Goal: Task Accomplishment & Management: Use online tool/utility

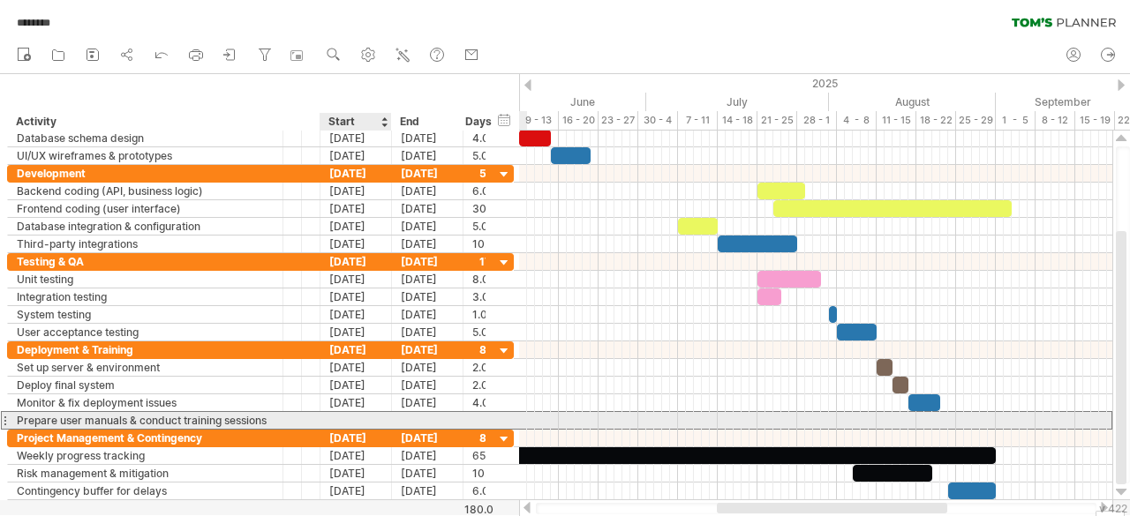
click at [342, 417] on div at bounding box center [355, 420] width 71 height 17
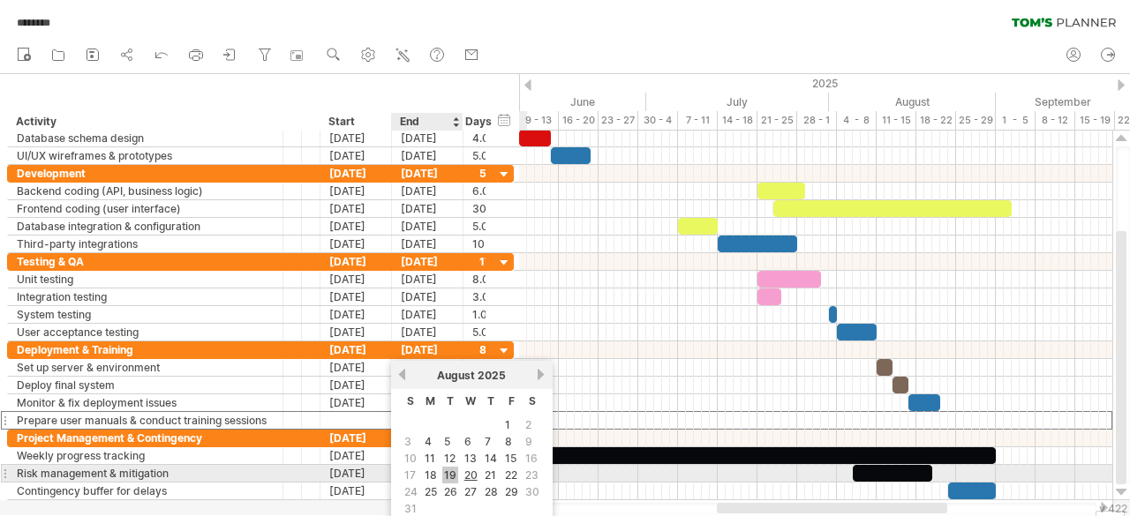
click at [453, 473] on link "19" at bounding box center [450, 475] width 16 height 17
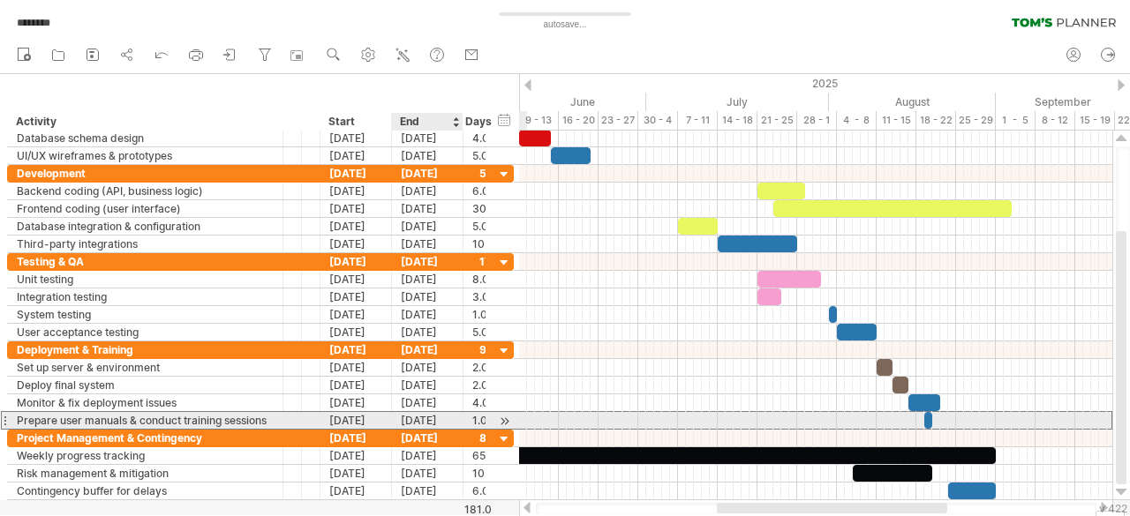
click at [437, 417] on div "[DATE]" at bounding box center [427, 420] width 71 height 17
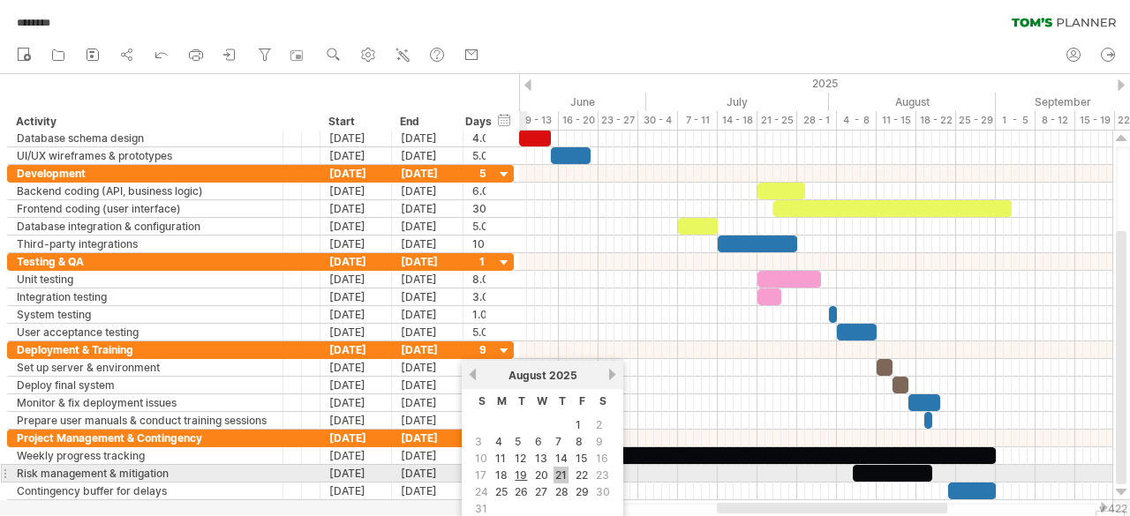
click at [558, 467] on link "21" at bounding box center [560, 475] width 15 height 17
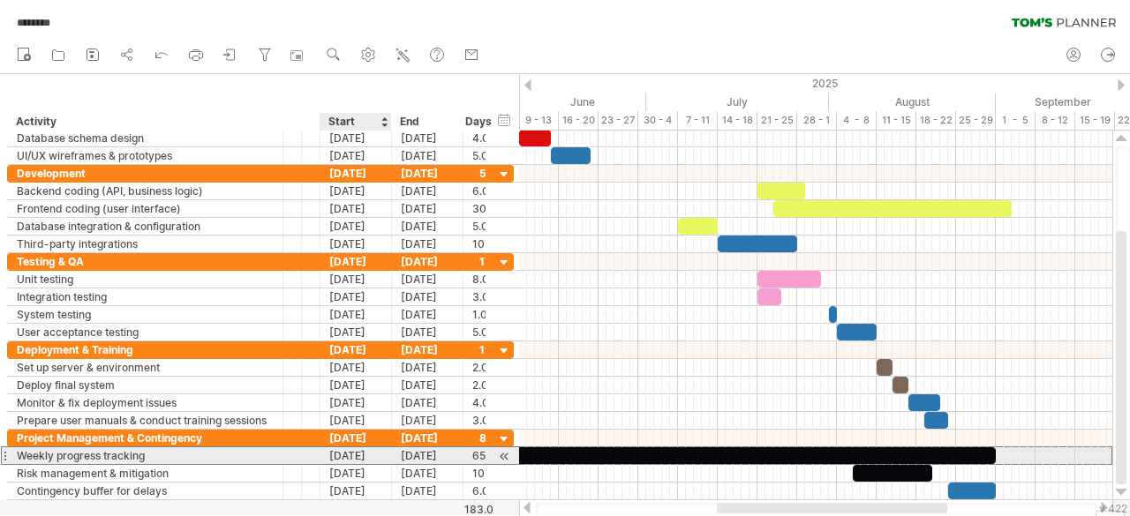
click at [347, 449] on div "[DATE]" at bounding box center [355, 455] width 71 height 17
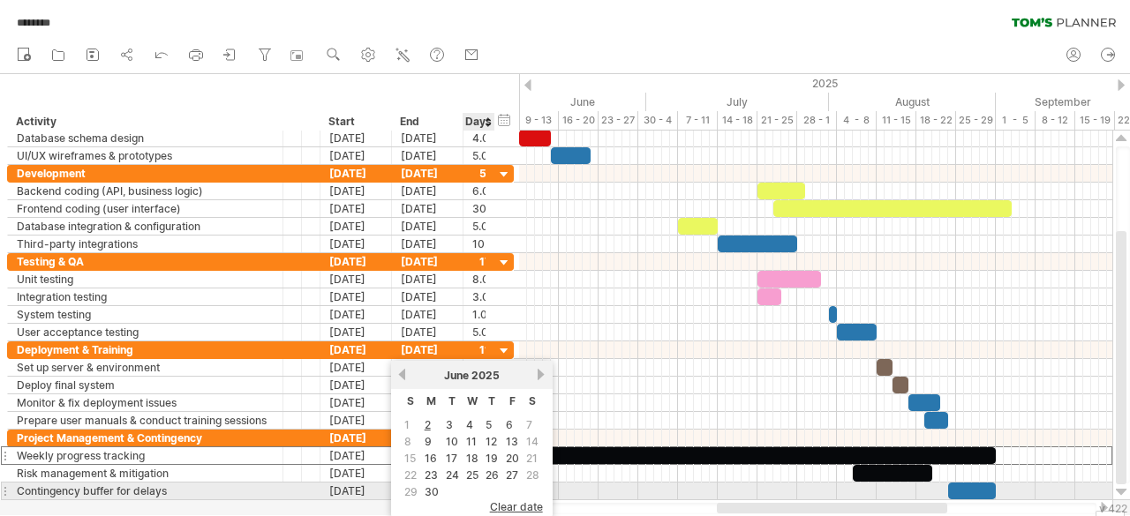
click at [495, 500] on span "clear date" at bounding box center [516, 506] width 53 height 13
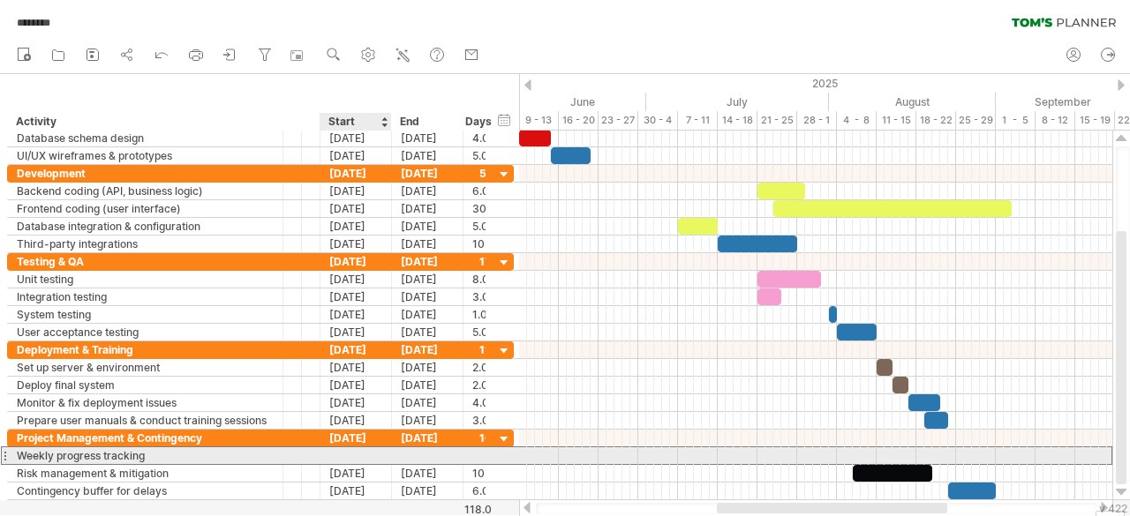
click at [389, 449] on div at bounding box center [355, 455] width 71 height 17
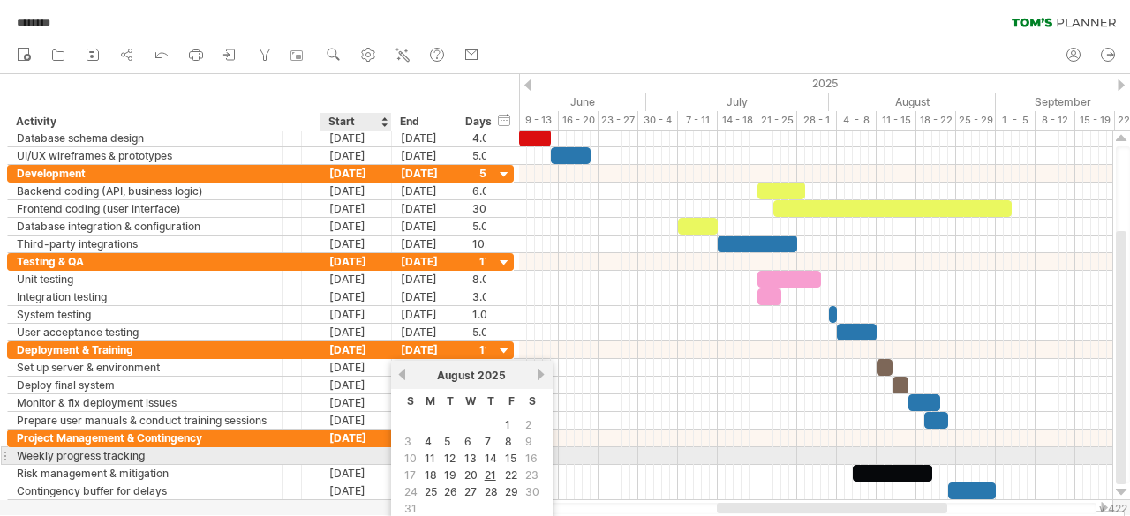
click at [372, 454] on div at bounding box center [355, 455] width 71 height 17
click at [365, 452] on div at bounding box center [355, 455] width 71 height 17
click at [511, 450] on link "15" at bounding box center [510, 458] width 15 height 17
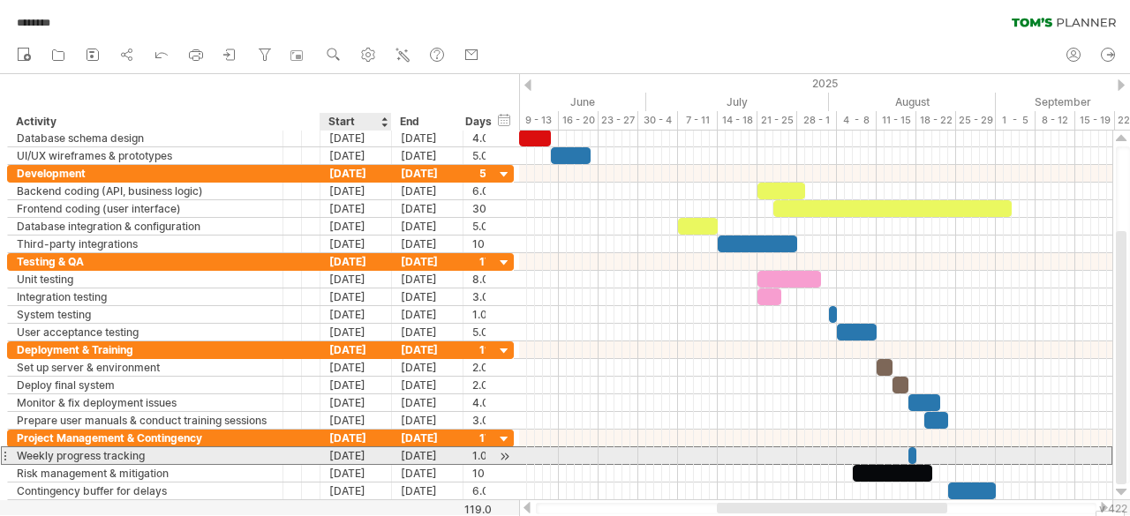
click at [355, 449] on div "[DATE]" at bounding box center [355, 455] width 71 height 17
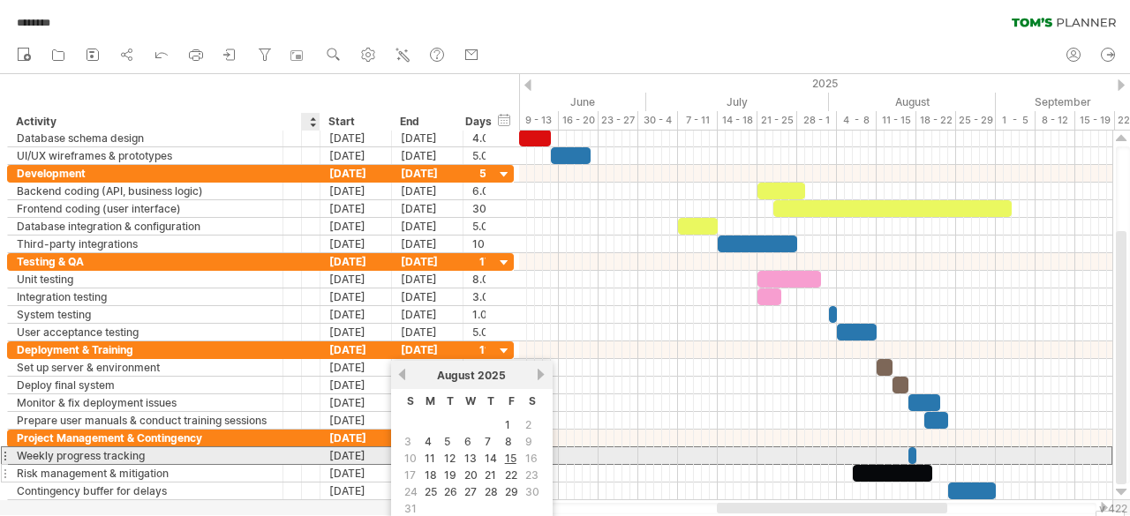
click at [316, 465] on div at bounding box center [317, 474] width 9 height 18
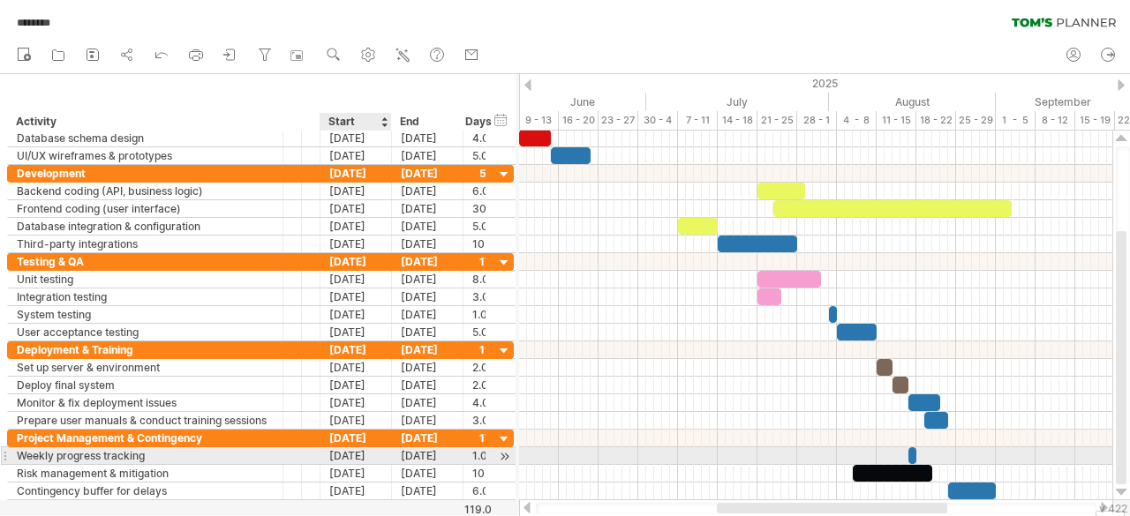
click at [345, 457] on div "[DATE]" at bounding box center [355, 455] width 71 height 17
click at [350, 453] on div "[DATE]" at bounding box center [355, 455] width 71 height 17
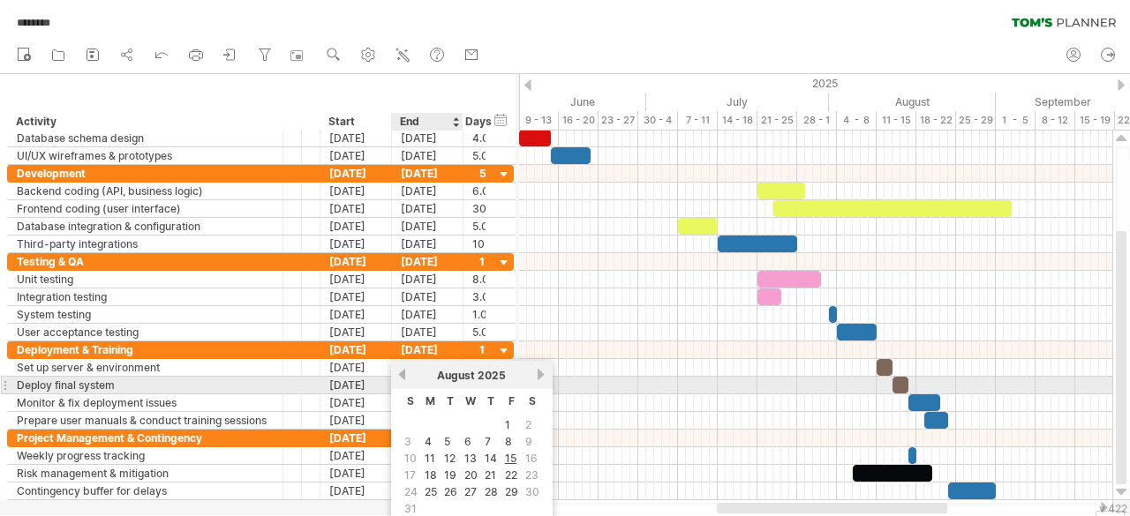
click at [409, 381] on div "previous next [DATE]" at bounding box center [471, 375] width 161 height 28
click at [408, 379] on div "[DATE]" at bounding box center [472, 375] width 128 height 13
click at [399, 377] on link "previous" at bounding box center [401, 374] width 13 height 13
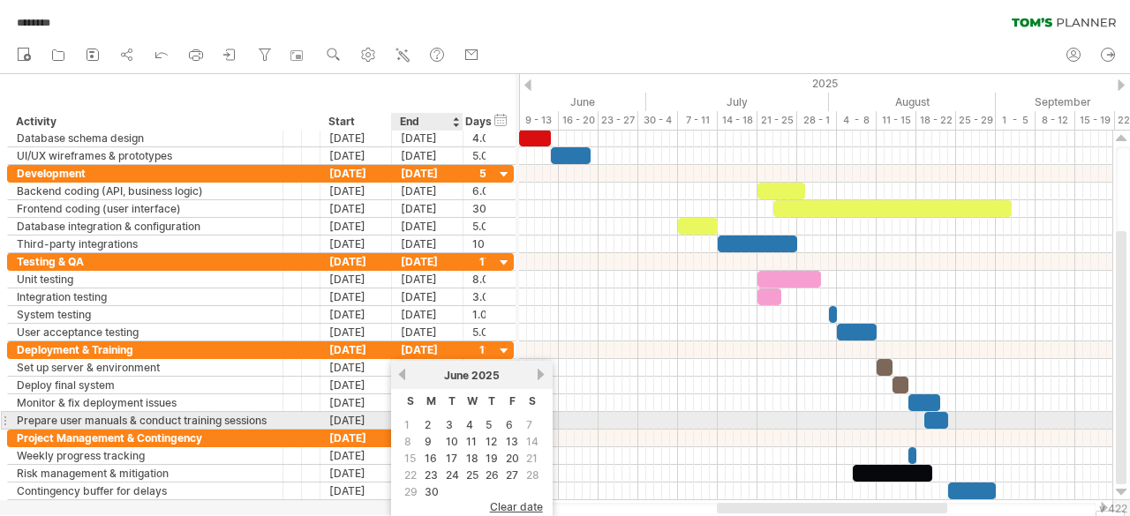
click at [429, 430] on link "2" at bounding box center [428, 425] width 10 height 17
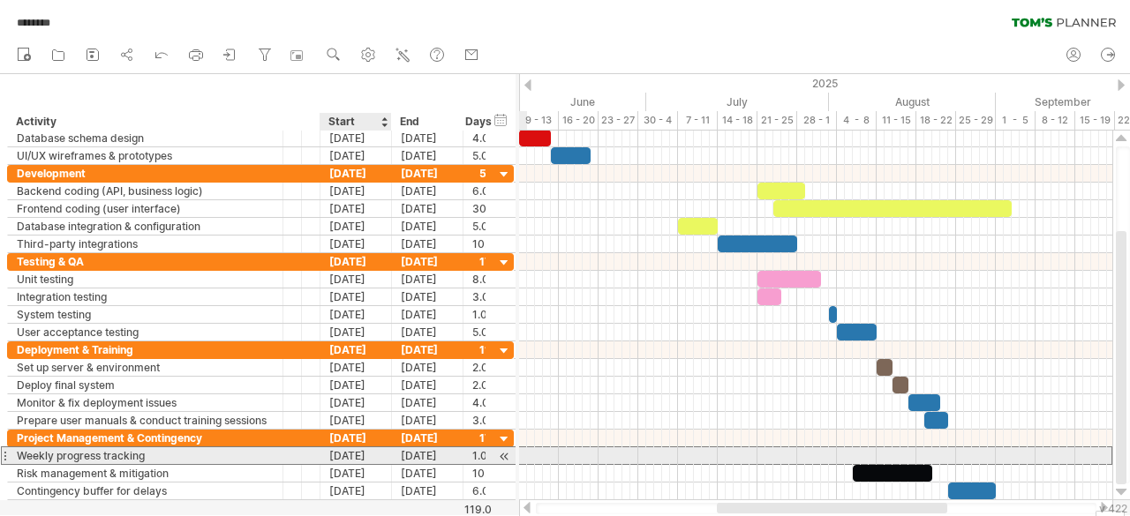
click at [369, 448] on div "[DATE]" at bounding box center [355, 455] width 71 height 17
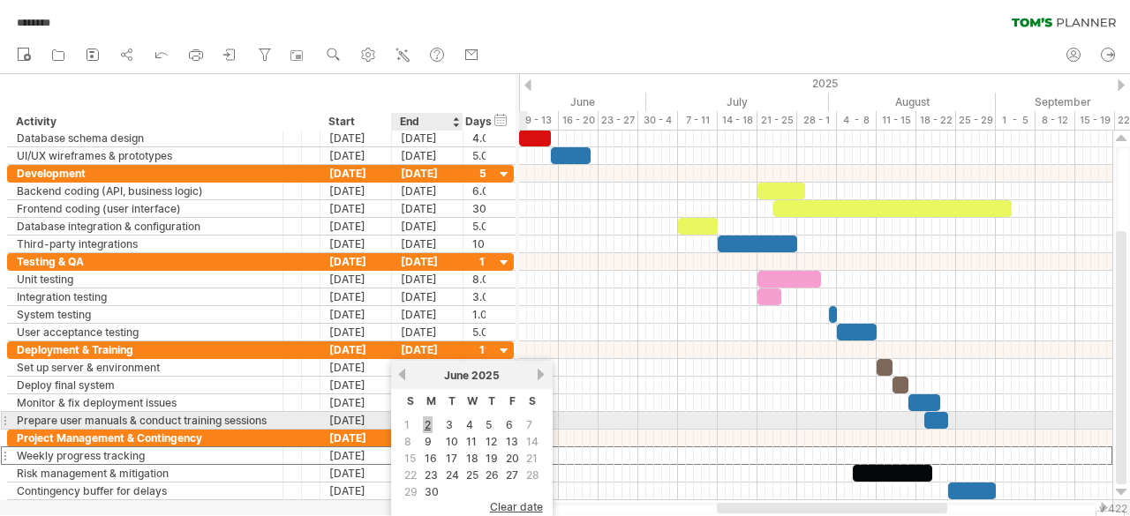
click at [427, 427] on link "2" at bounding box center [428, 425] width 10 height 17
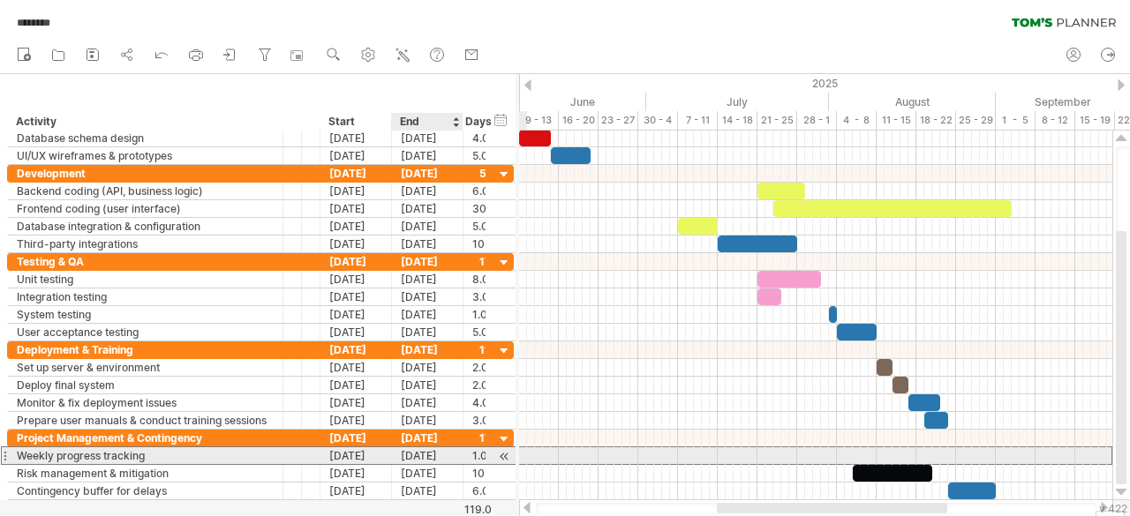
click at [426, 454] on div "[DATE]" at bounding box center [427, 455] width 71 height 17
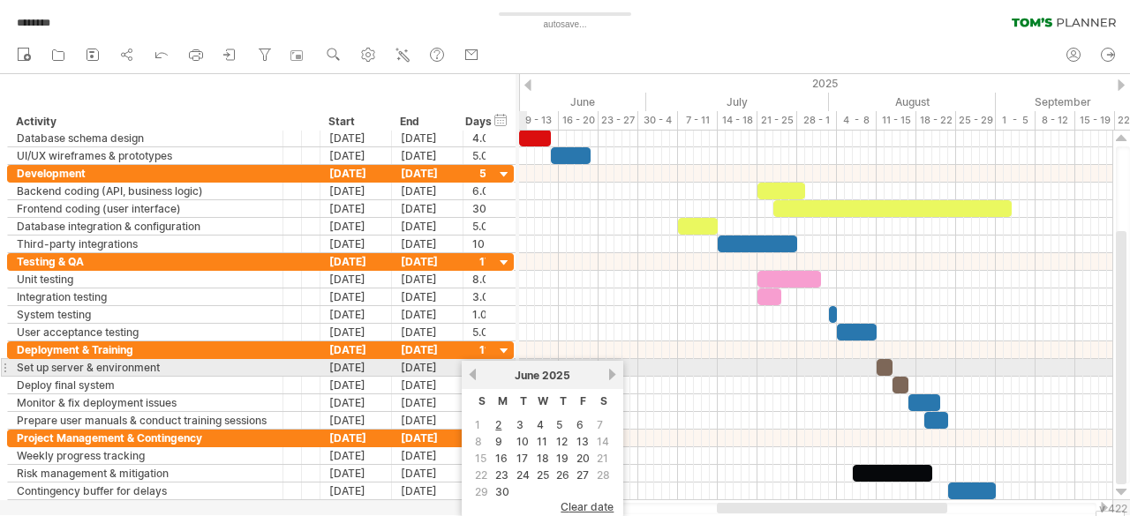
click at [603, 371] on div "[DATE]" at bounding box center [542, 375] width 128 height 13
click at [606, 372] on link "next" at bounding box center [611, 374] width 13 height 13
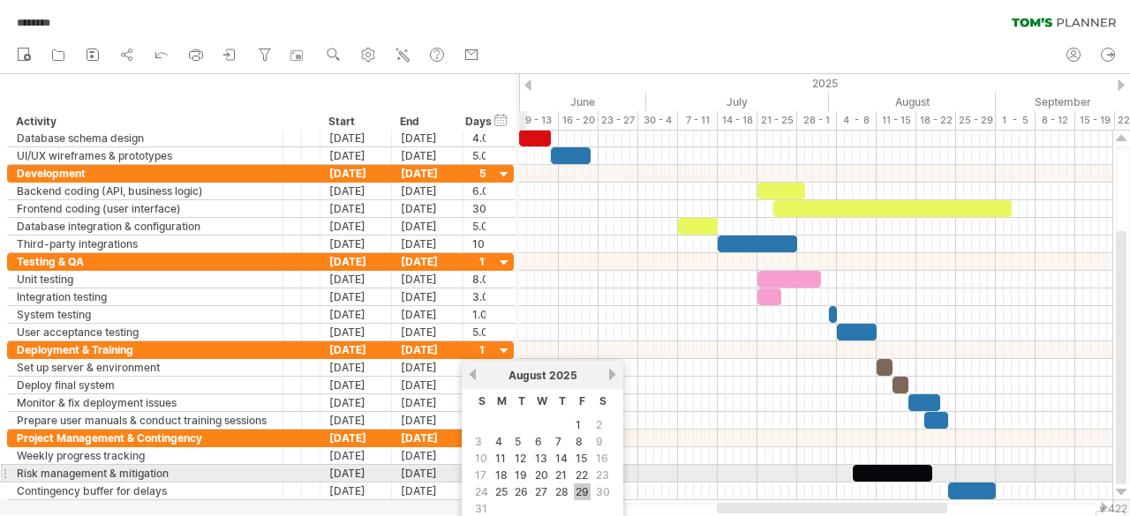
click at [581, 484] on link "29" at bounding box center [582, 492] width 17 height 17
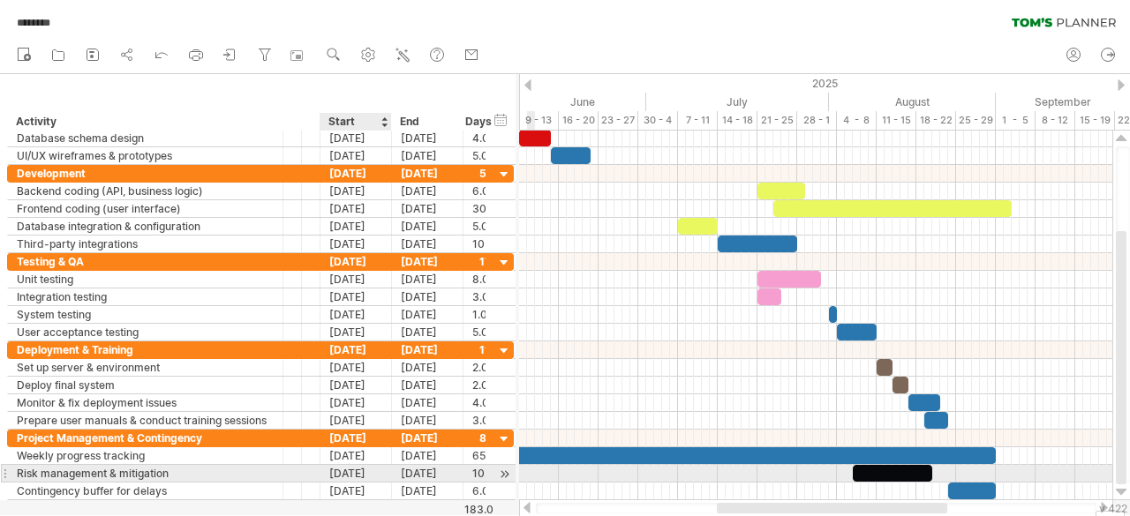
click at [351, 470] on div "[DATE]" at bounding box center [355, 473] width 71 height 17
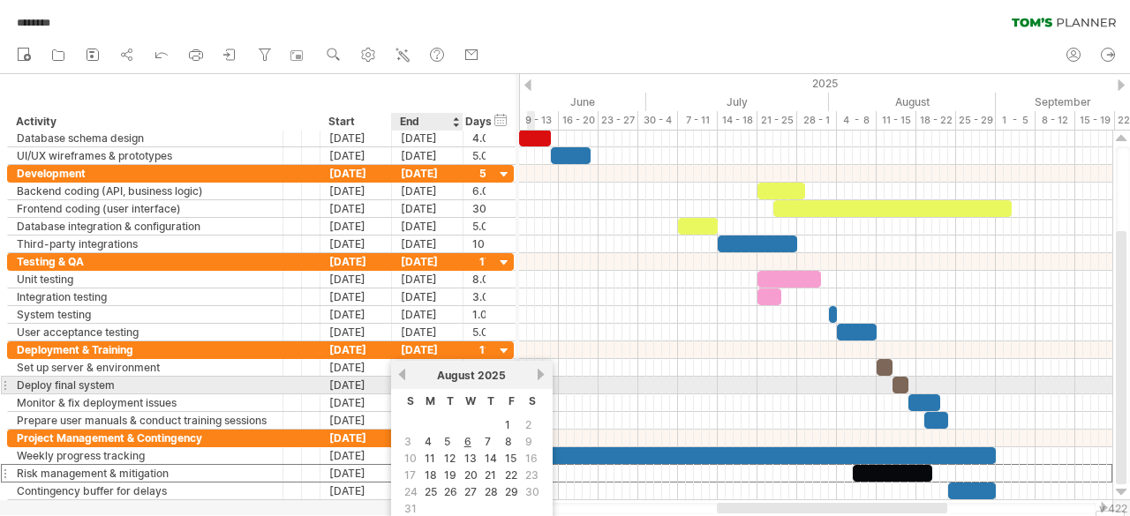
click at [406, 376] on link "previous" at bounding box center [401, 374] width 13 height 13
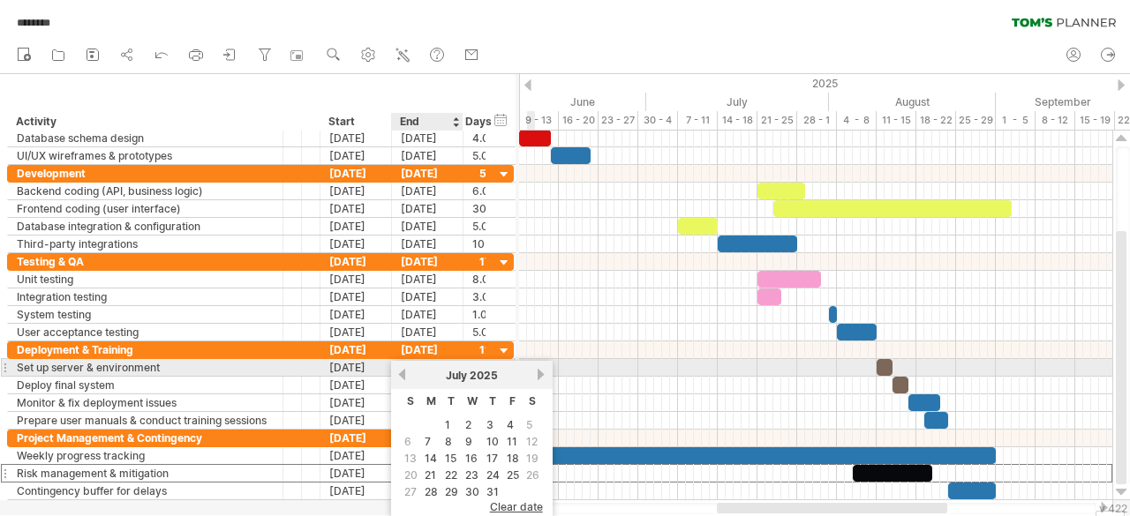
click at [406, 376] on link "previous" at bounding box center [401, 374] width 13 height 13
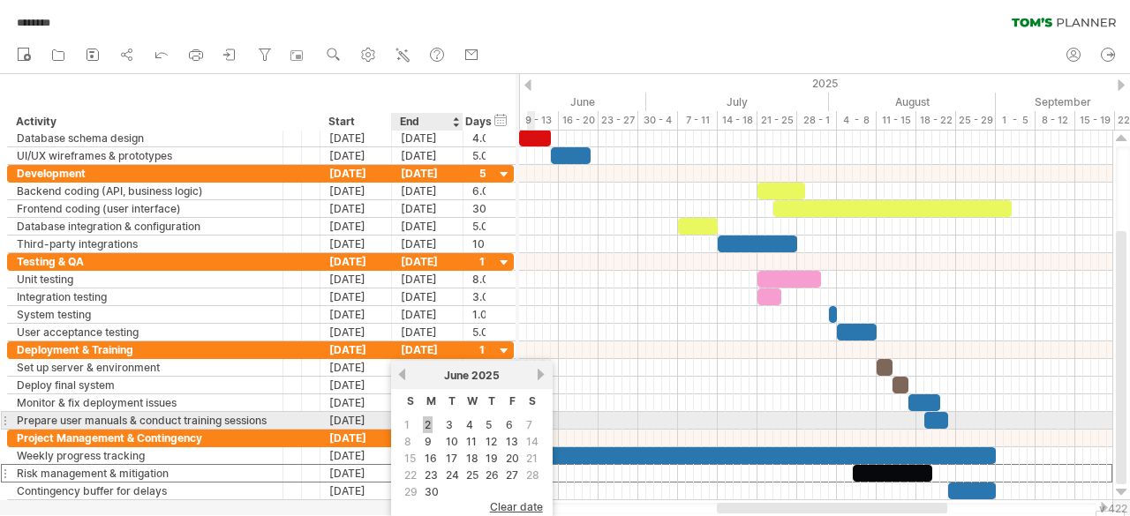
click at [432, 423] on link "2" at bounding box center [428, 425] width 10 height 17
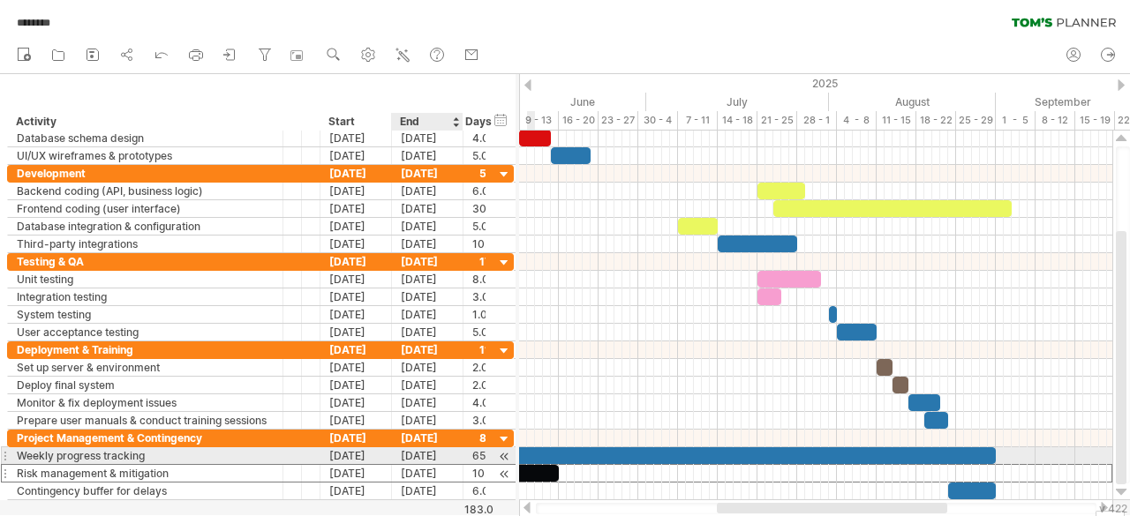
click at [448, 465] on div "[DATE]" at bounding box center [427, 473] width 71 height 17
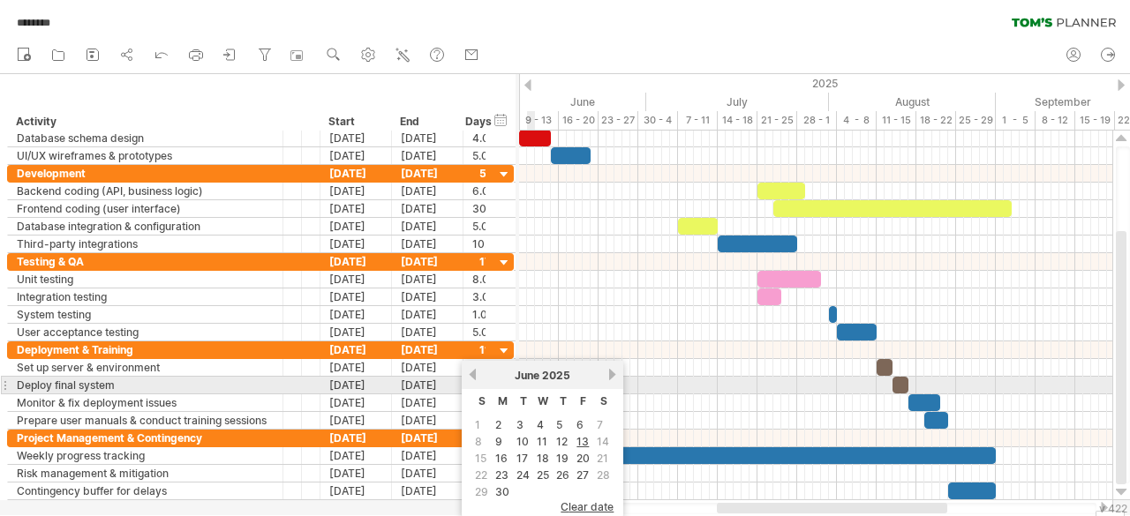
click at [604, 380] on div "[DATE]" at bounding box center [542, 375] width 128 height 13
click at [604, 379] on div "[DATE]" at bounding box center [542, 375] width 128 height 13
click at [605, 377] on link "next" at bounding box center [611, 374] width 13 height 13
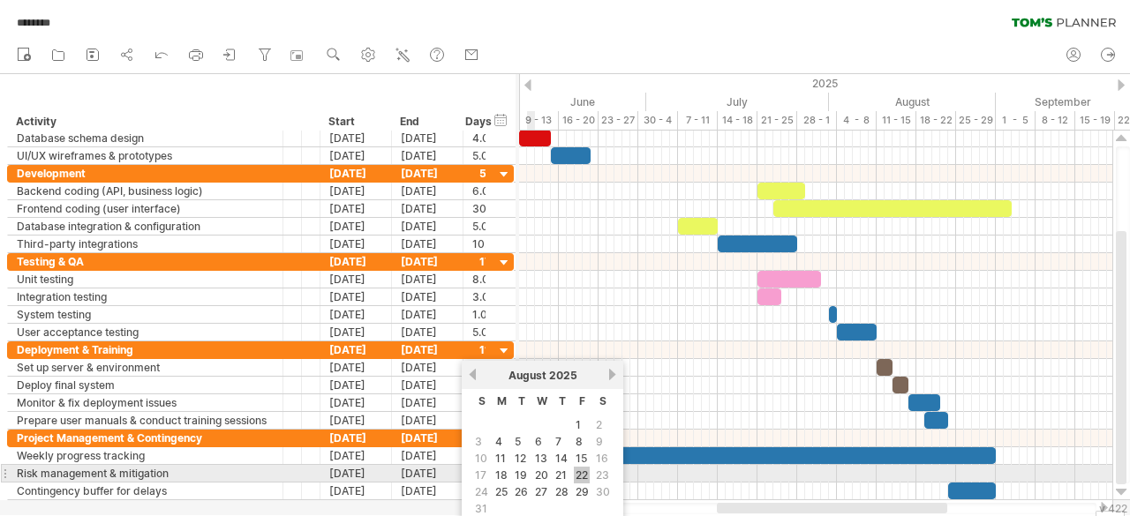
click at [575, 478] on link "22" at bounding box center [582, 475] width 16 height 17
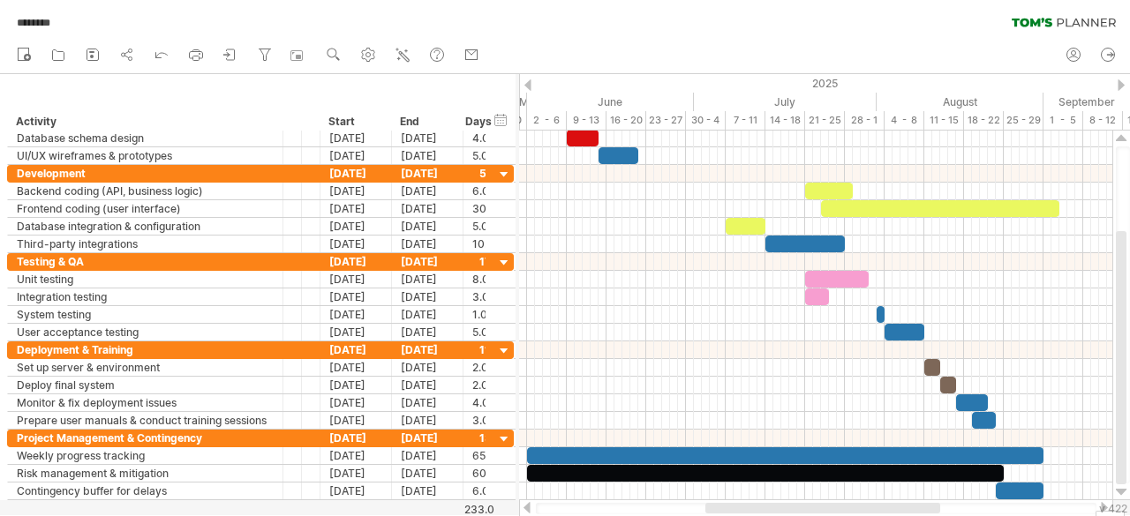
drag, startPoint x: 558, startPoint y: 0, endPoint x: 518, endPoint y: 19, distance: 43.8
click at [518, 19] on div "******** clear filter reapply filter" at bounding box center [565, 18] width 1130 height 37
